Goal: Information Seeking & Learning: Learn about a topic

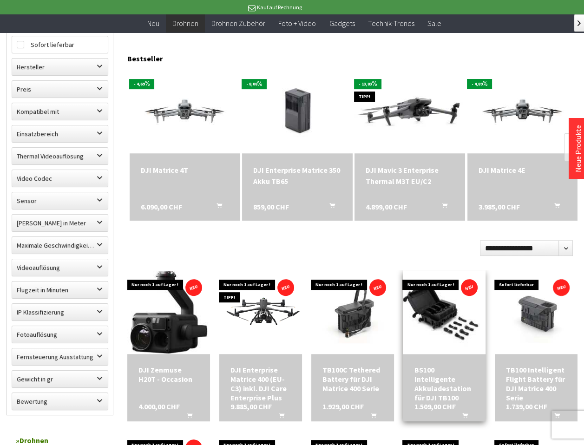
scroll to position [418, 0]
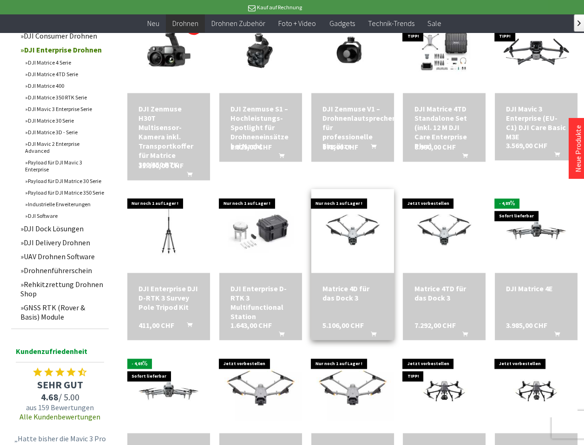
scroll to position [697, 0]
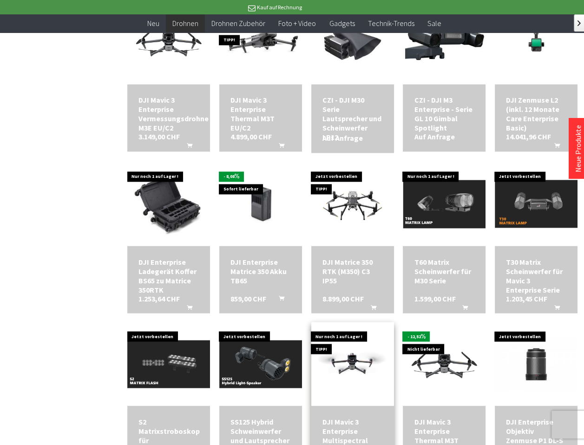
scroll to position [1255, 0]
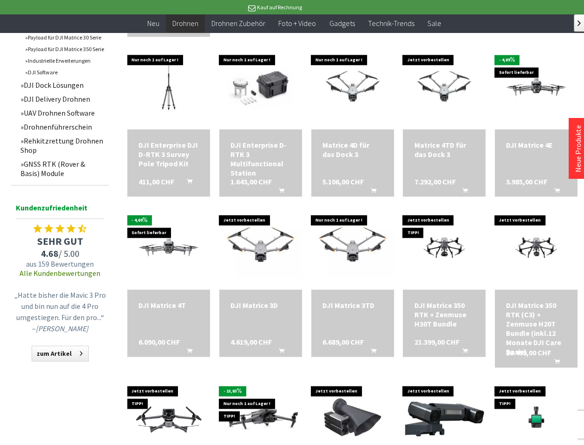
scroll to position [837, 0]
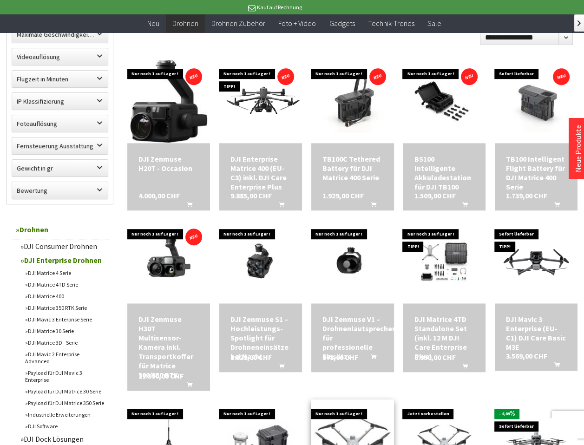
scroll to position [418, 0]
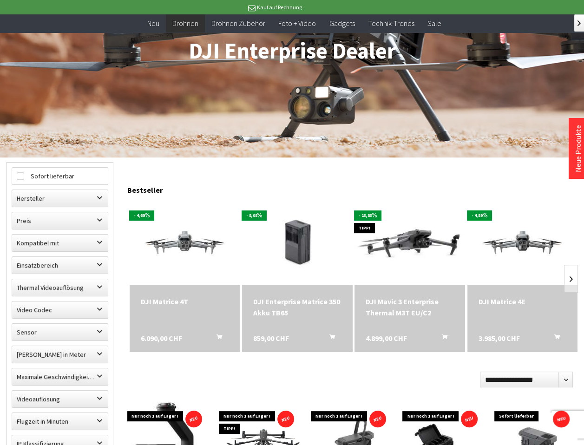
scroll to position [139, 0]
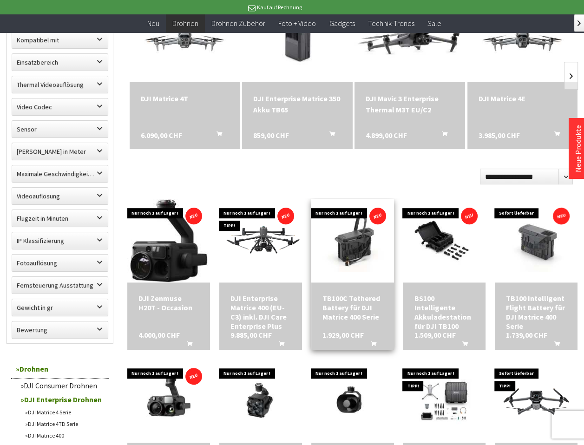
scroll to position [418, 0]
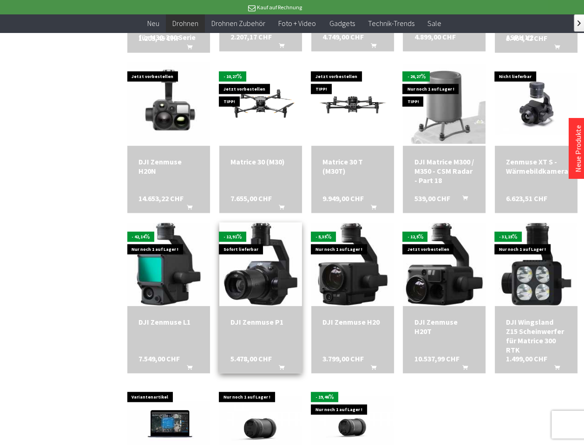
scroll to position [1674, 0]
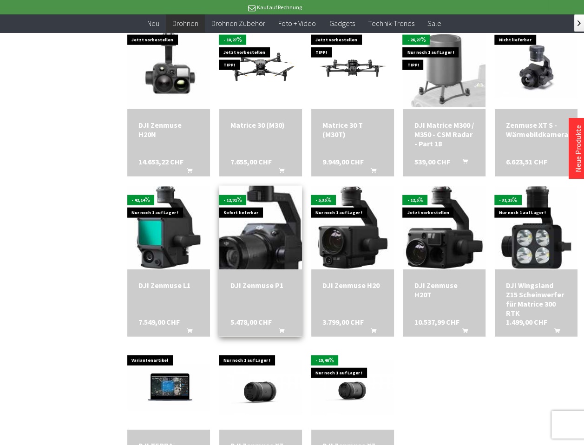
click at [262, 226] on img at bounding box center [261, 228] width 116 height 116
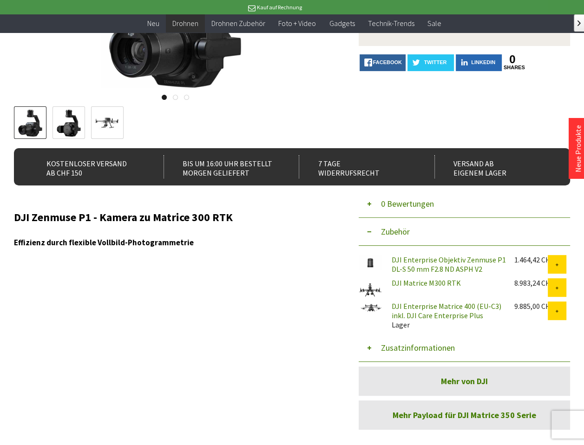
scroll to position [188, 0]
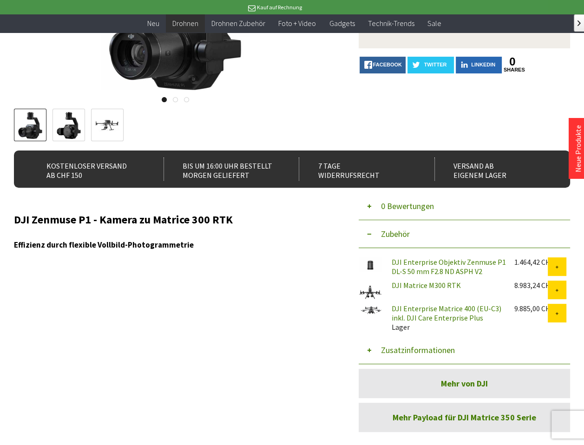
click at [450, 258] on link "DJI Enterprise Objektiv Zenmuse P1 DL-S 50 mm F2.8 ND ASPH V2" at bounding box center [449, 267] width 114 height 19
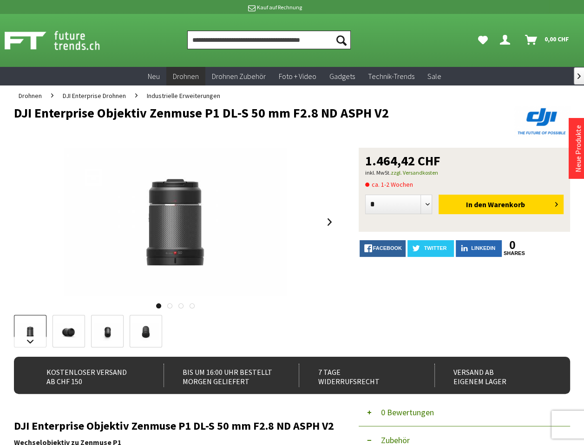
click at [242, 42] on input "Produkt, Marke, Kategorie, EAN, Artikelnummer…" at bounding box center [269, 40] width 164 height 19
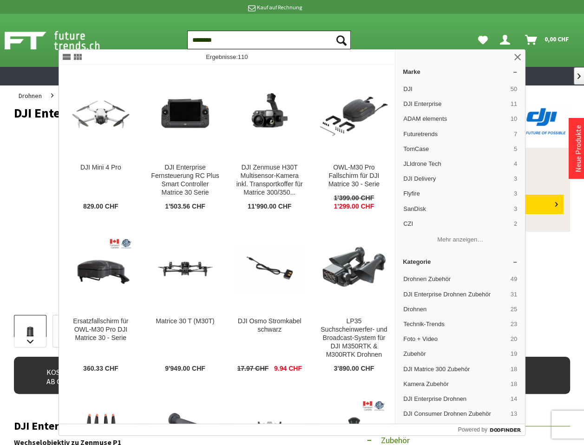
type input "********"
click at [332, 31] on button "Suchen" at bounding box center [342, 40] width 20 height 19
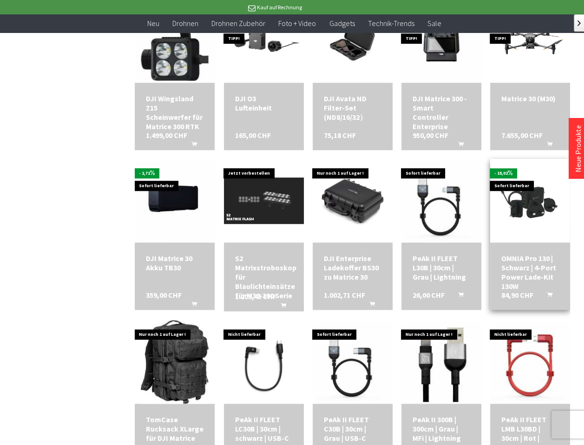
scroll to position [697, 0]
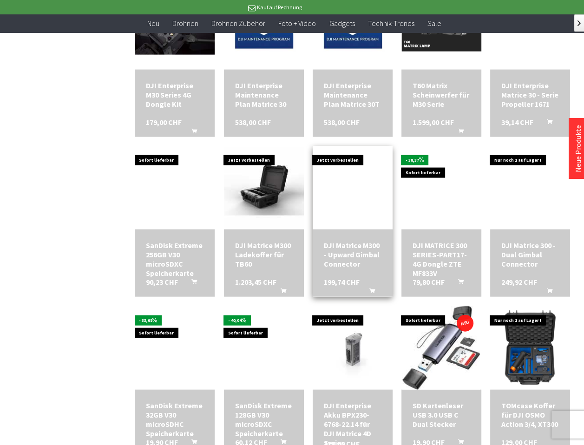
scroll to position [1674, 0]
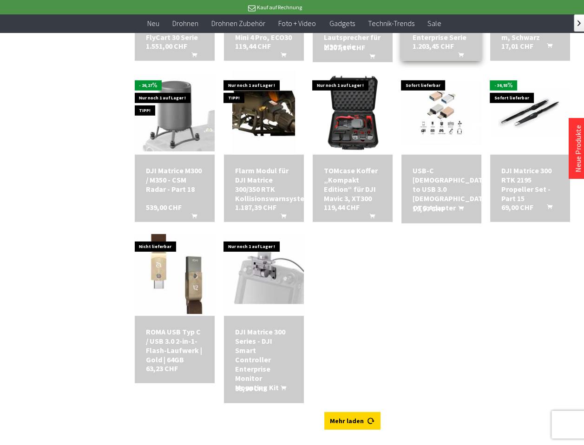
scroll to position [2232, 0]
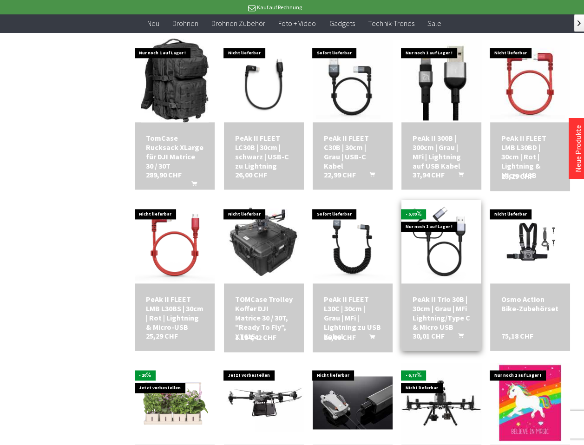
scroll to position [1116, 0]
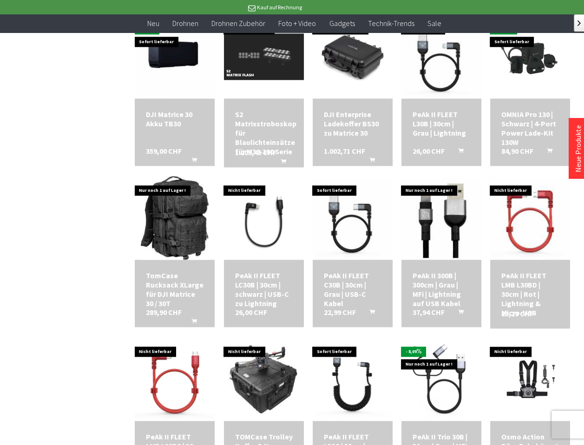
scroll to position [837, 0]
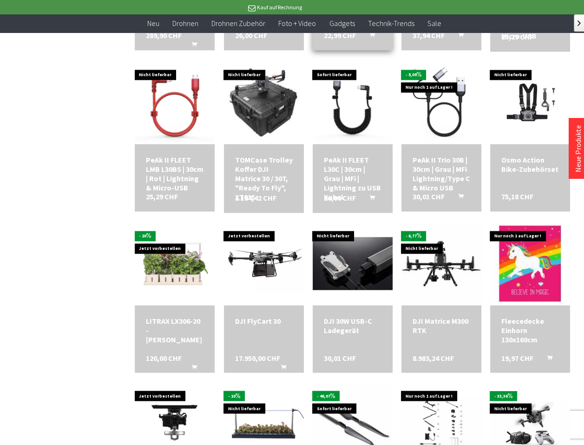
scroll to position [976, 0]
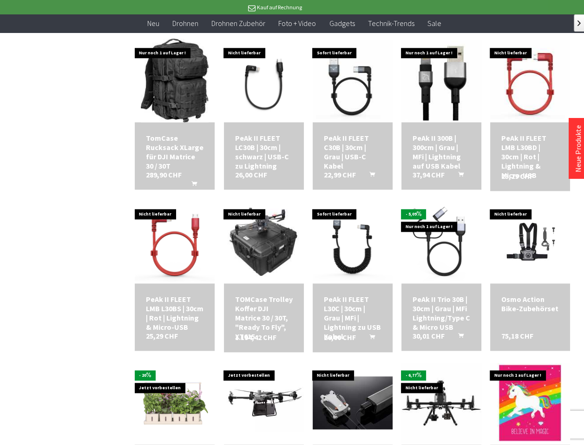
click at [52, 104] on div "Zu "dji h 30" wurden 110 Artikel gefunden! Filter schließen Kategorien Drohnen …" at bounding box center [292, 402] width 557 height 2582
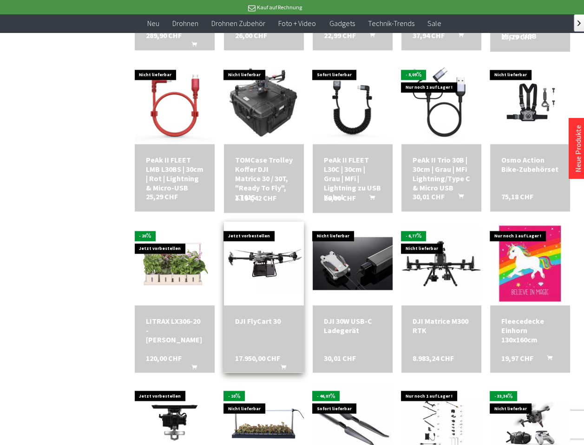
scroll to position [1255, 0]
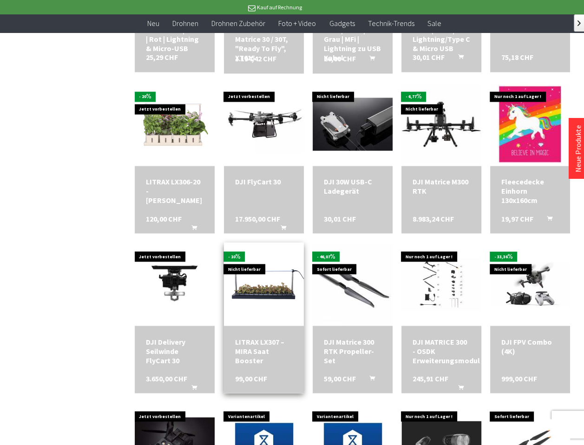
click at [275, 297] on img at bounding box center [264, 284] width 80 height 53
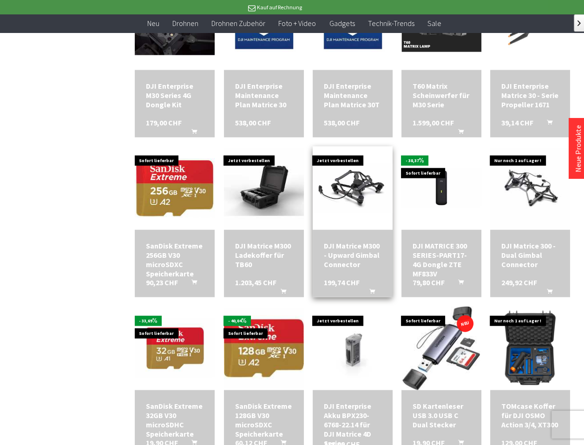
scroll to position [1674, 0]
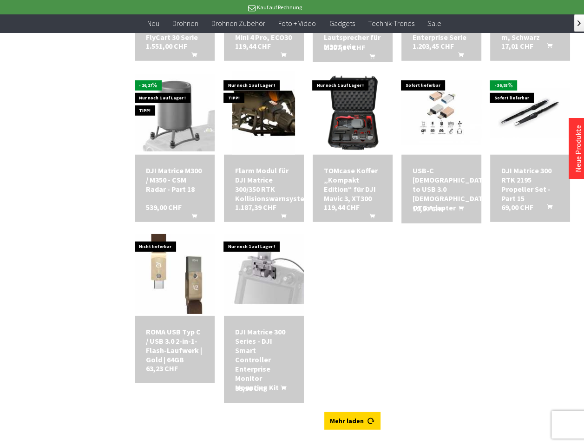
scroll to position [2232, 0]
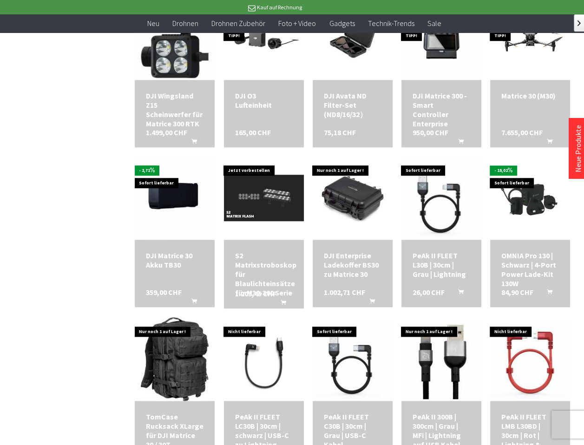
scroll to position [418, 0]
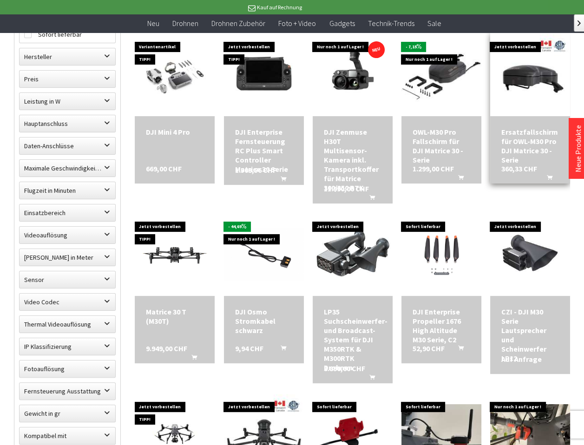
scroll to position [2, 0]
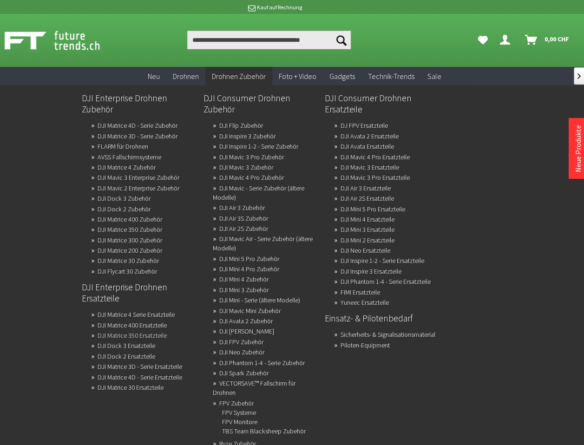
click at [157, 336] on link "DJI Matrice 350 Ersatzteile" at bounding box center [132, 335] width 69 height 13
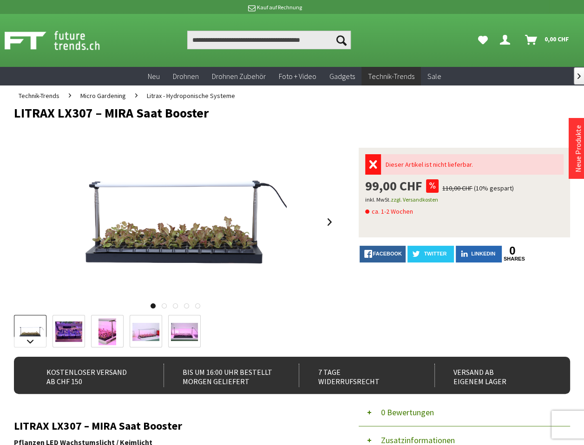
click at [55, 322] on img at bounding box center [68, 332] width 27 height 20
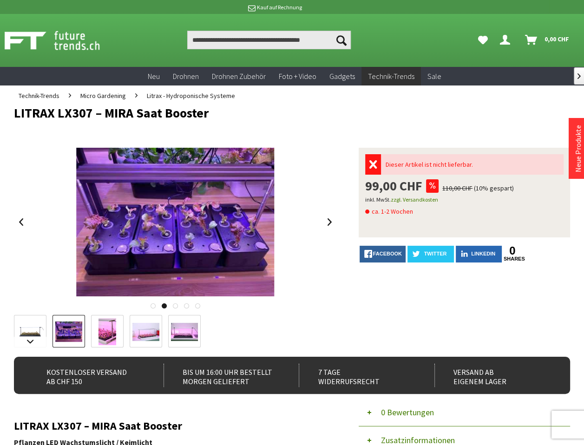
click at [36, 323] on img at bounding box center [30, 332] width 27 height 18
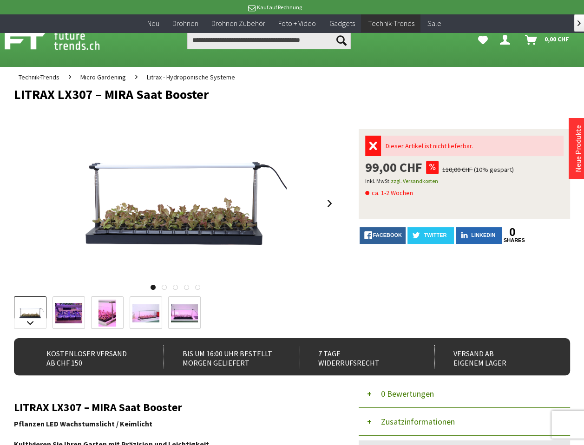
scroll to position [279, 0]
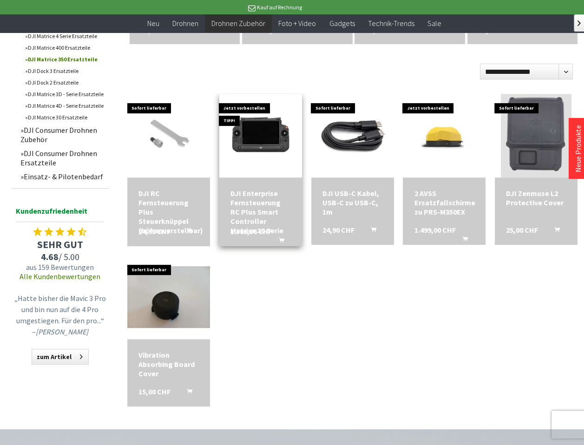
scroll to position [279, 0]
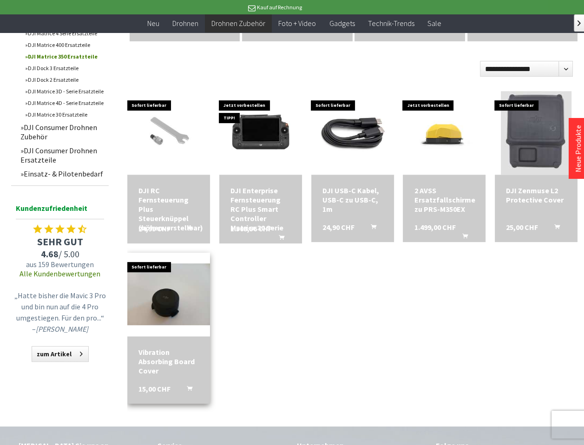
click at [173, 348] on div "Vibration Absorbing Board Cover" at bounding box center [169, 362] width 60 height 28
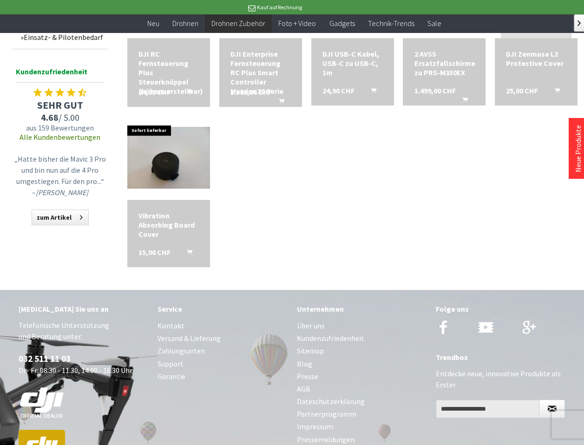
scroll to position [418, 0]
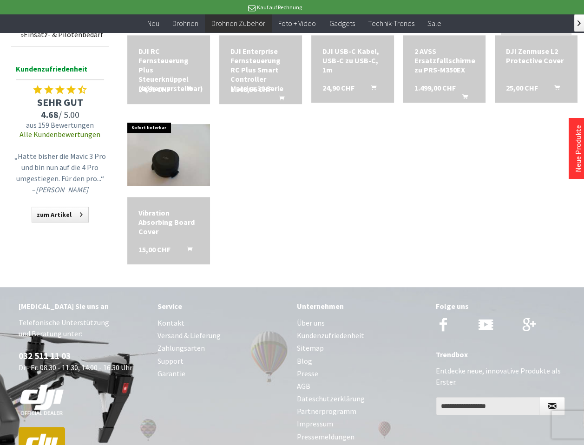
click at [77, 135] on link "Alle Kundenbewertungen" at bounding box center [60, 134] width 81 height 9
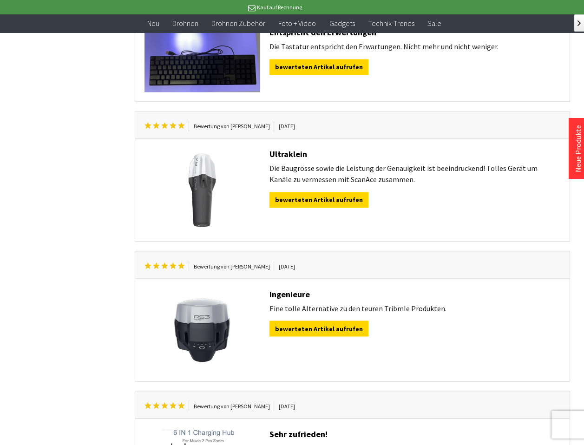
scroll to position [1395, 0]
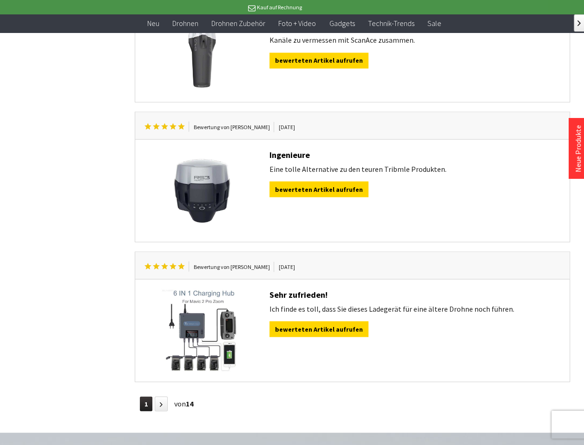
drag, startPoint x: 451, startPoint y: 224, endPoint x: 49, endPoint y: 236, distance: 401.9
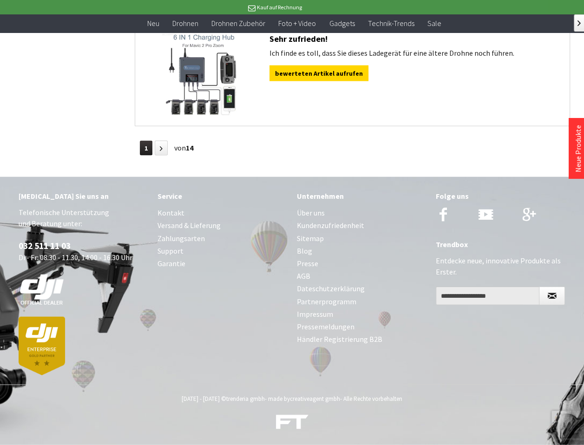
scroll to position [1534, 0]
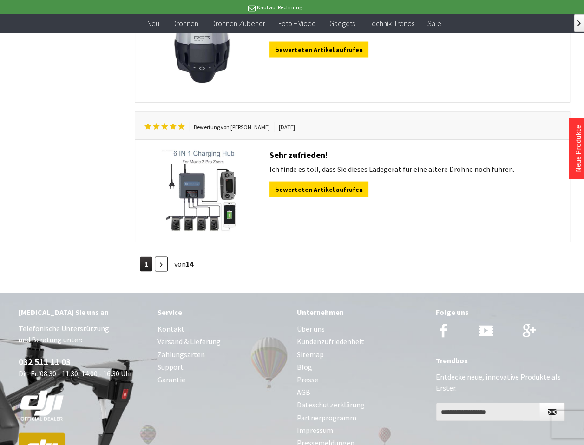
click at [163, 263] on icon at bounding box center [161, 265] width 3 height 5
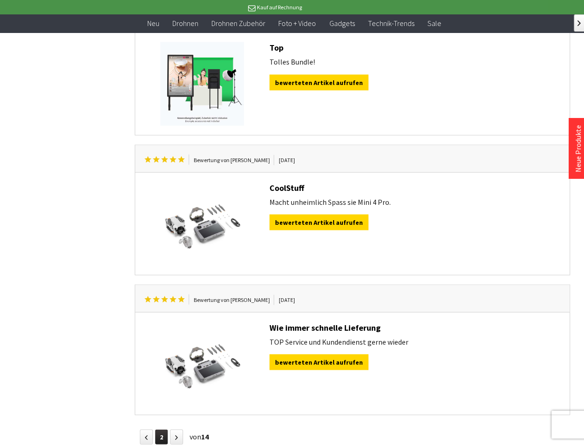
scroll to position [1534, 0]
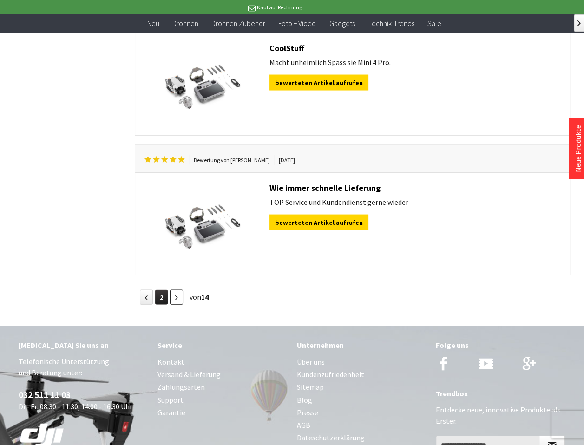
click at [178, 296] on icon at bounding box center [176, 298] width 3 height 5
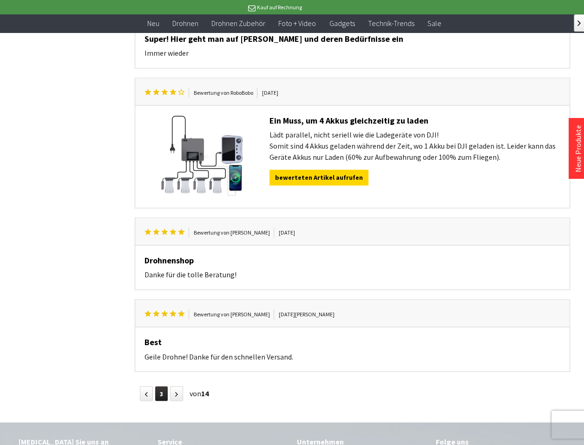
scroll to position [1116, 0]
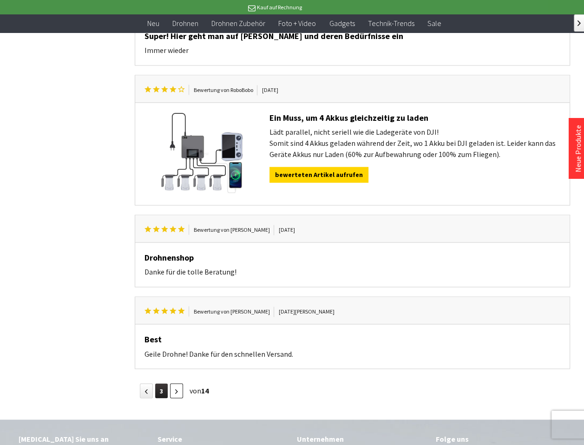
click at [178, 389] on icon at bounding box center [176, 391] width 3 height 5
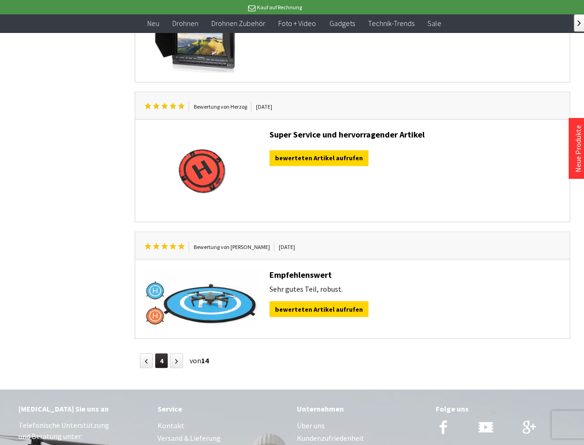
scroll to position [1255, 0]
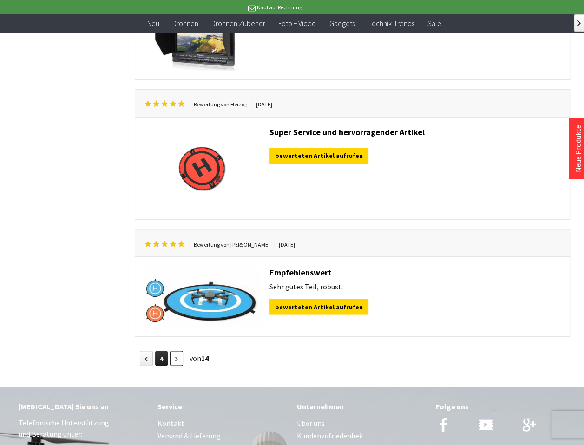
click at [178, 357] on icon at bounding box center [176, 359] width 3 height 5
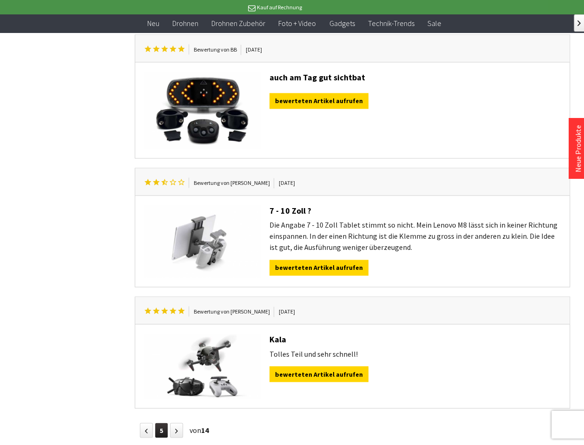
scroll to position [1255, 0]
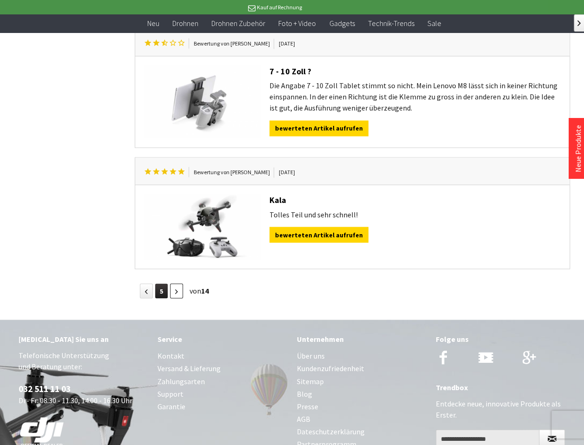
click at [181, 284] on link at bounding box center [176, 291] width 13 height 15
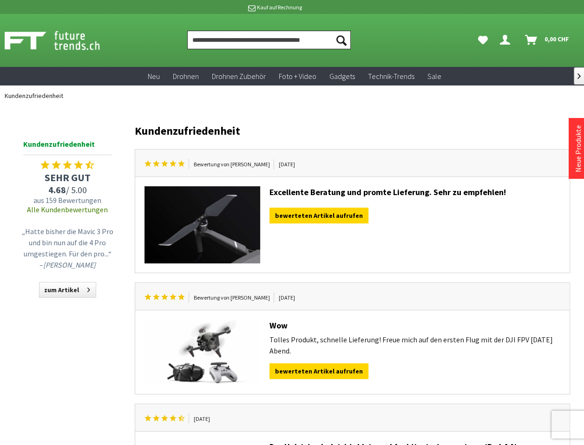
click at [292, 38] on input "Produkt, Marke, Kategorie, EAN, Artikelnummer…" at bounding box center [269, 40] width 164 height 19
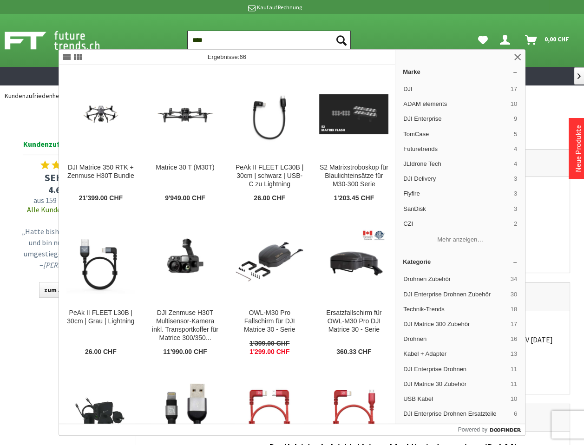
type input "****"
click at [332, 31] on button "Suchen" at bounding box center [342, 40] width 20 height 19
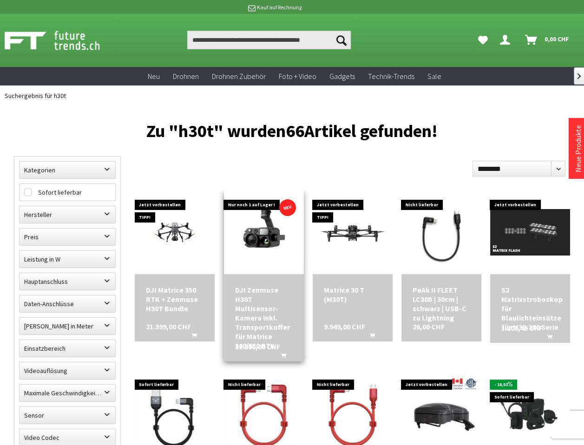
click at [251, 240] on img at bounding box center [264, 233] width 80 height 60
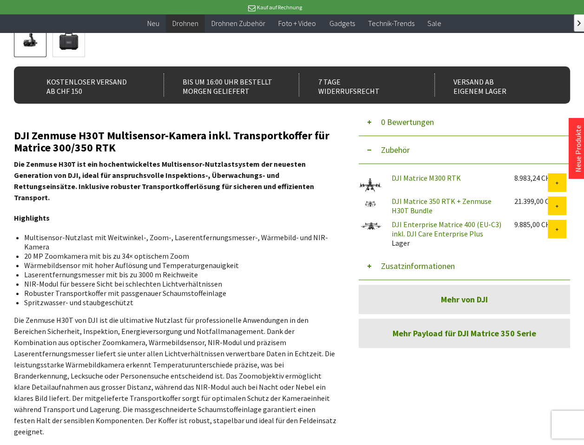
scroll to position [139, 0]
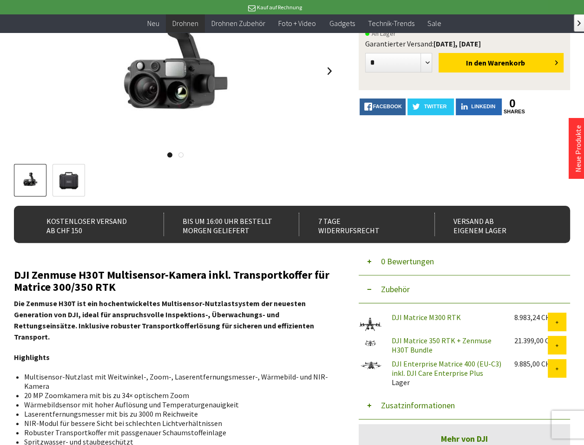
click at [417, 359] on link "DJI Enterprise Matrice 400 (EU-C3) inkl. DJI Care Enterprise Plus" at bounding box center [447, 368] width 110 height 19
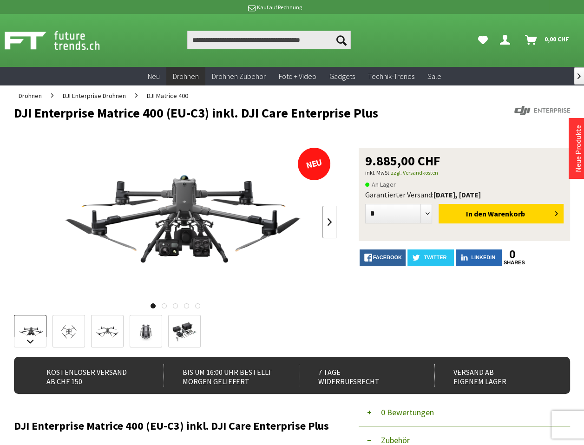
click at [326, 231] on link at bounding box center [330, 222] width 14 height 33
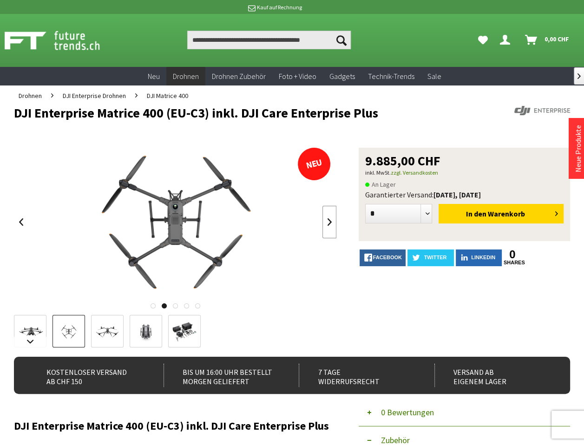
click at [326, 231] on link at bounding box center [330, 222] width 14 height 33
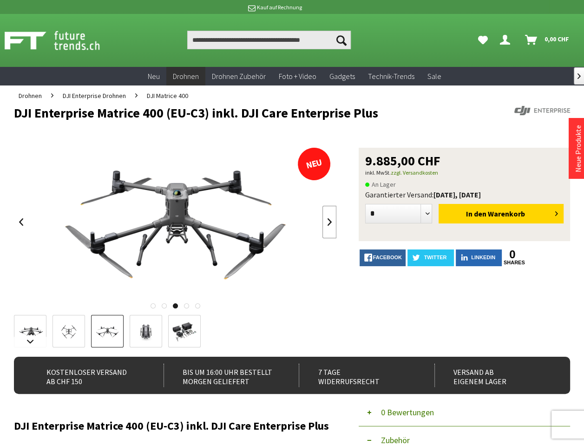
click at [326, 231] on link at bounding box center [330, 222] width 14 height 33
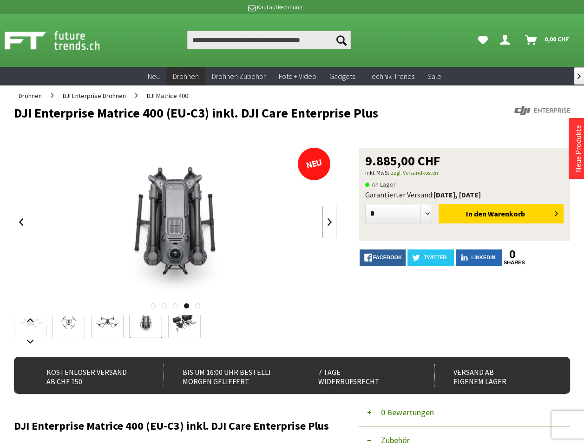
click at [326, 231] on link at bounding box center [330, 222] width 14 height 33
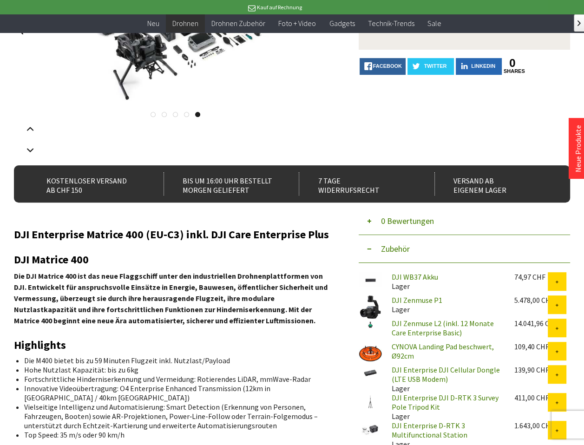
scroll to position [279, 0]
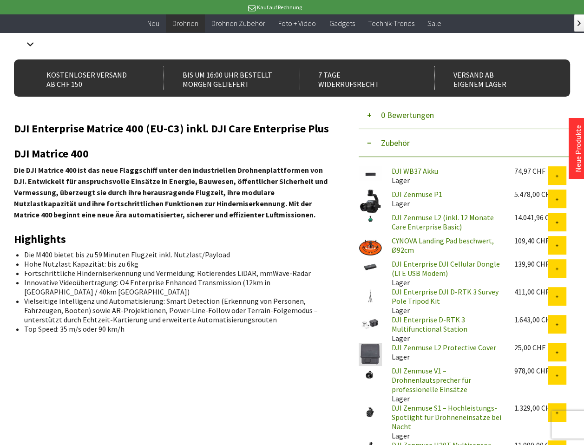
drag, startPoint x: 91, startPoint y: 242, endPoint x: 93, endPoint y: 234, distance: 8.1
drag, startPoint x: 93, startPoint y: 234, endPoint x: 116, endPoint y: 206, distance: 36.7
click at [116, 233] on h2 "Highlights" at bounding box center [175, 239] width 323 height 12
